Goal: Find specific page/section: Find specific page/section

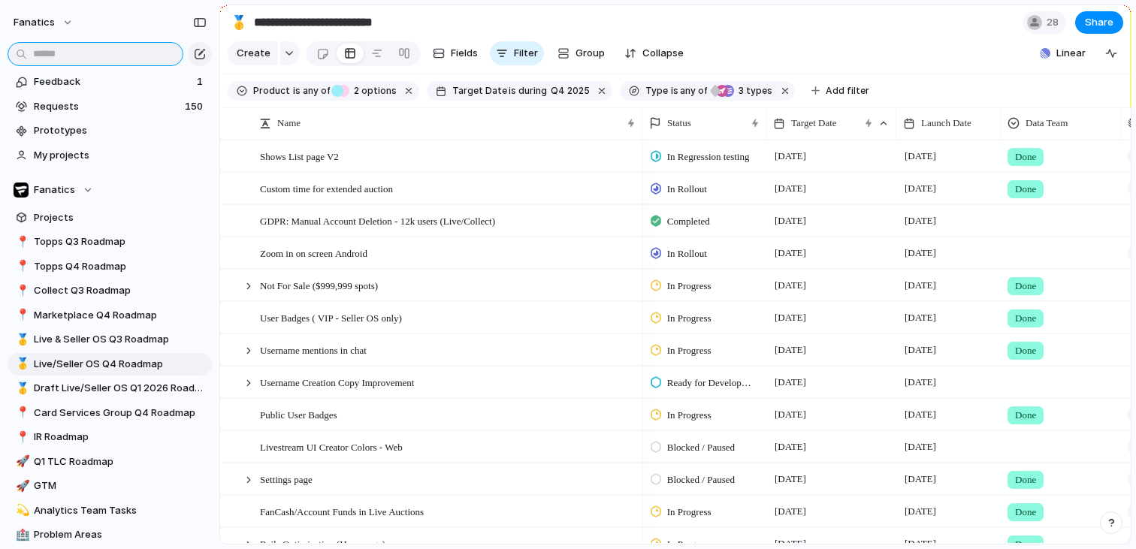
click at [109, 49] on input "text" at bounding box center [96, 54] width 176 height 24
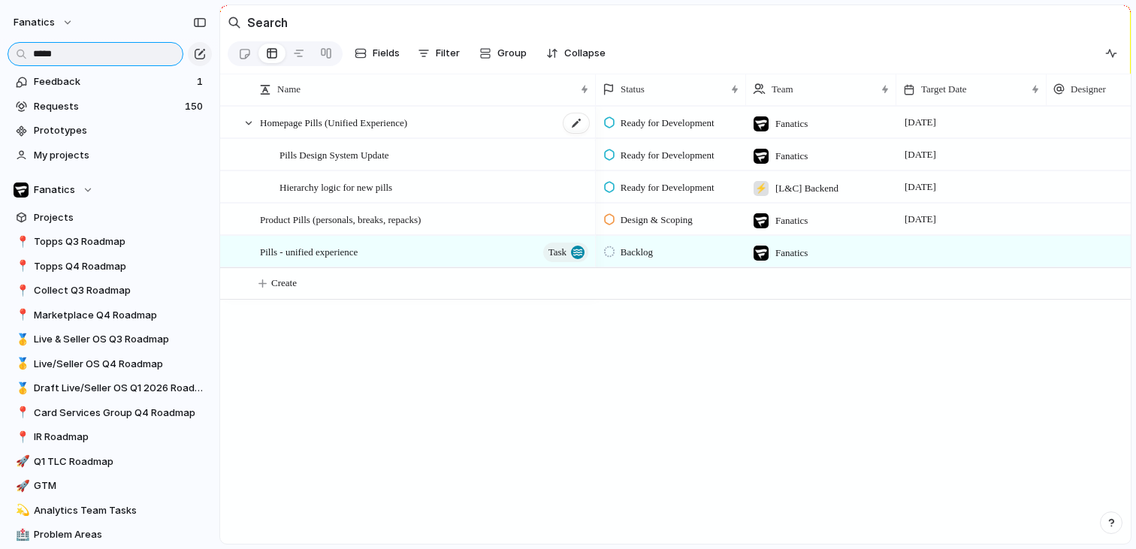
type input "*****"
click at [335, 123] on span "Homepage Pills (Unified Experience)" at bounding box center [333, 121] width 147 height 17
